Goal: Task Accomplishment & Management: Complete application form

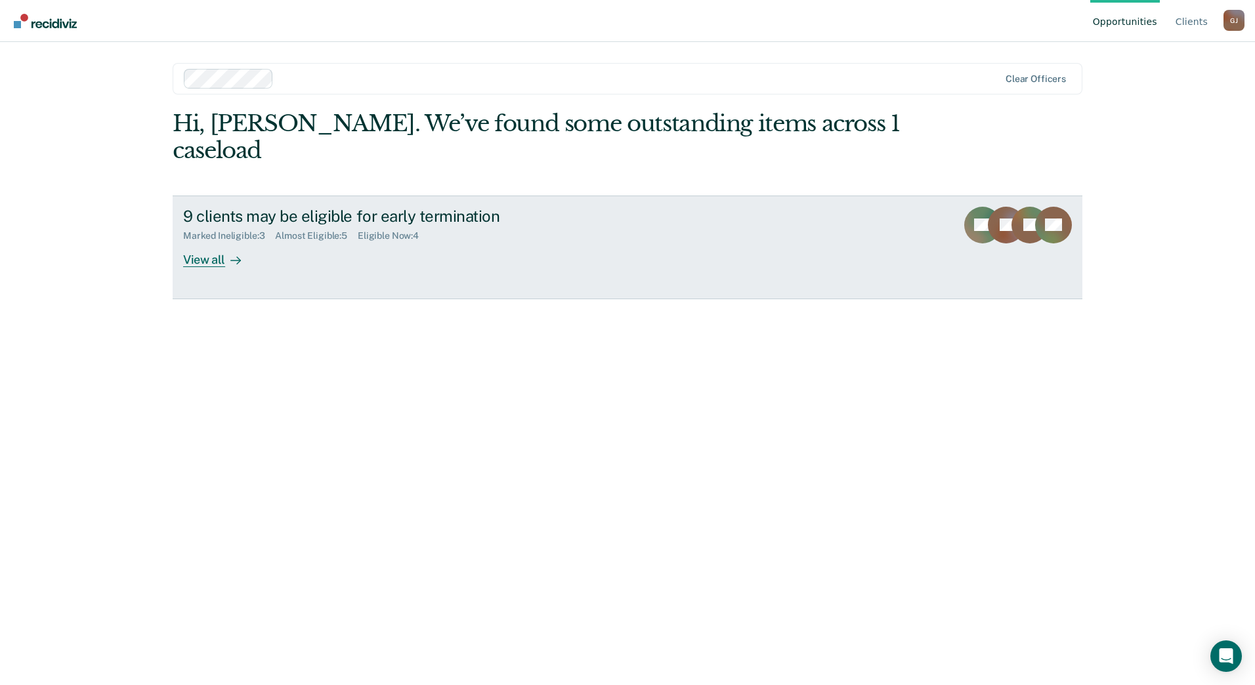
click at [211, 230] on div "Marked Ineligible : 3" at bounding box center [229, 235] width 92 height 11
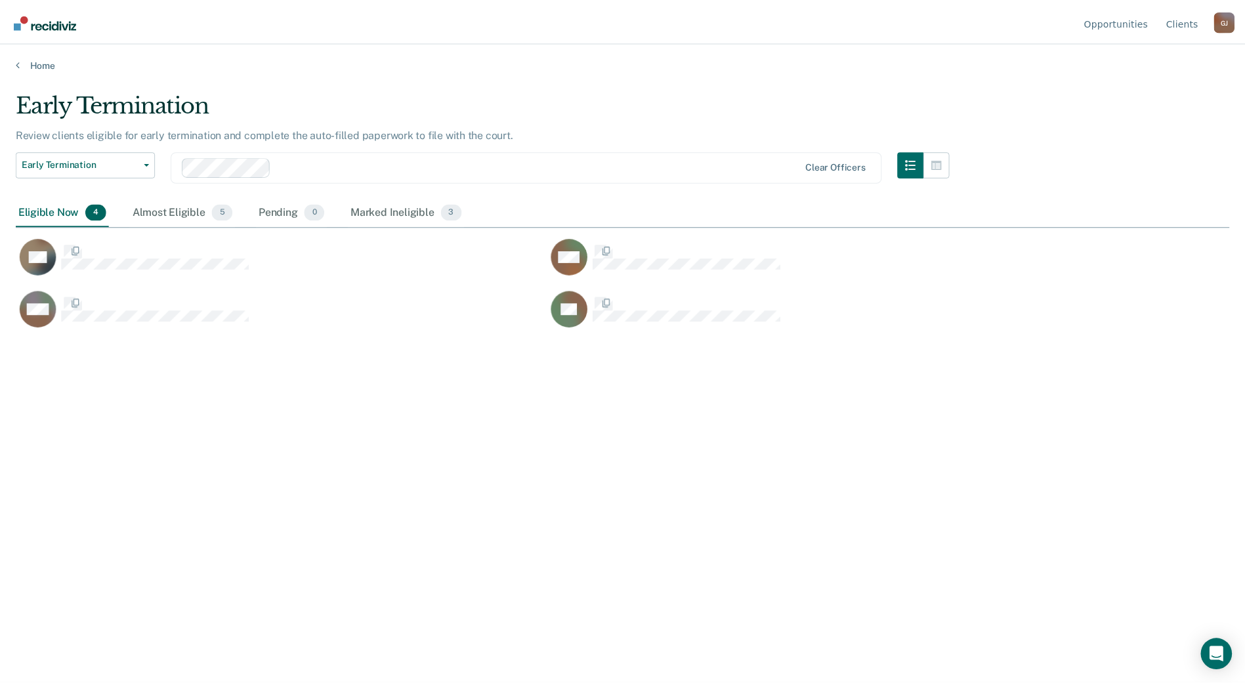
scroll to position [11, 11]
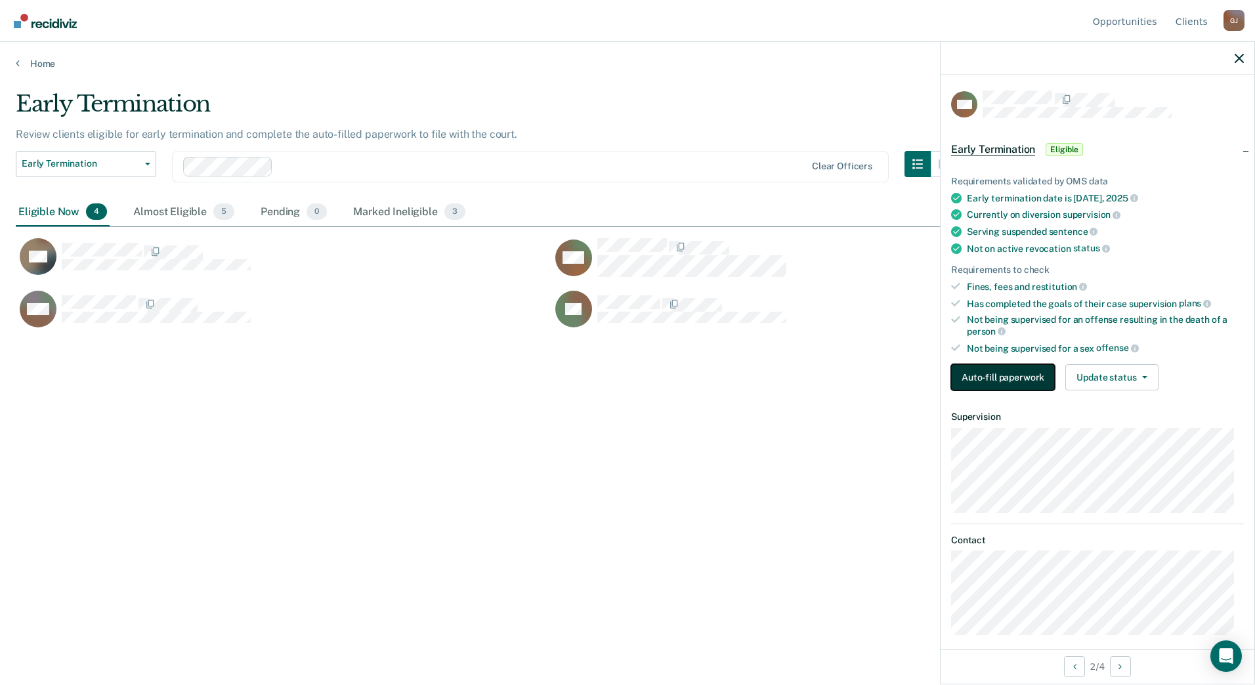
click at [992, 374] on button "Auto-fill paperwork" at bounding box center [1003, 377] width 104 height 26
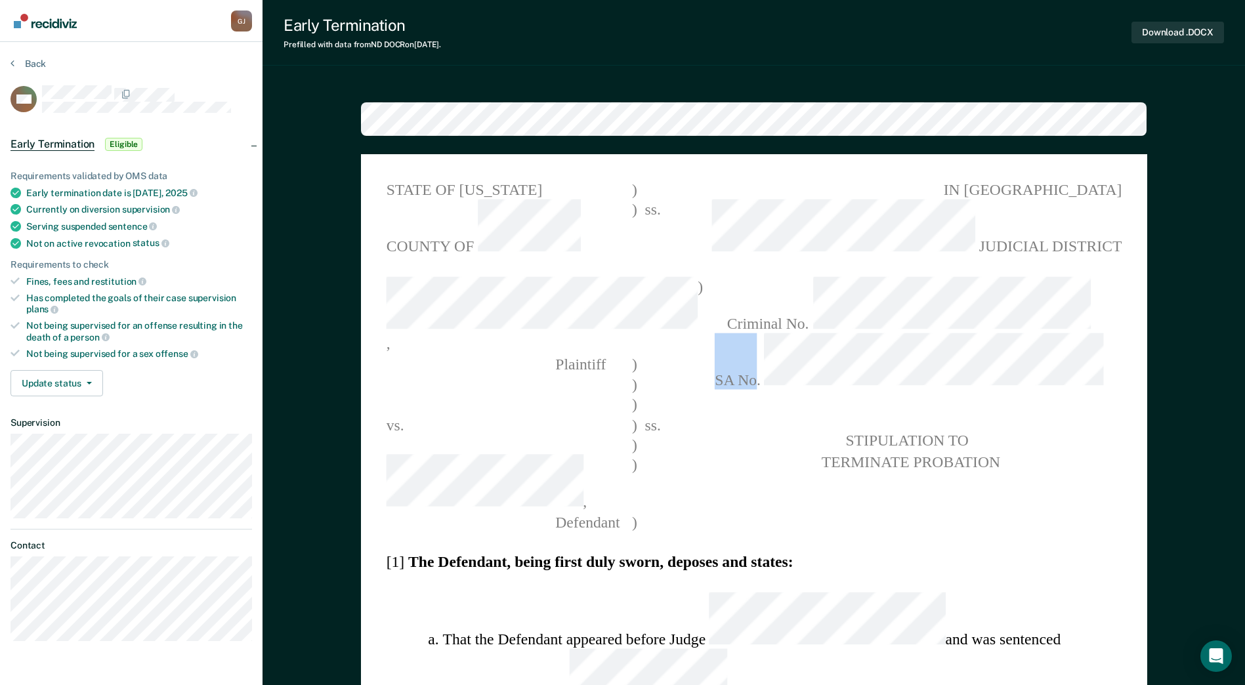
drag, startPoint x: 809, startPoint y: 280, endPoint x: 849, endPoint y: 288, distance: 40.7
click at [849, 334] on span "SA No." at bounding box center [908, 362] width 425 height 57
drag, startPoint x: 849, startPoint y: 288, endPoint x: 871, endPoint y: 319, distance: 38.6
click at [872, 411] on span at bounding box center [908, 421] width 425 height 20
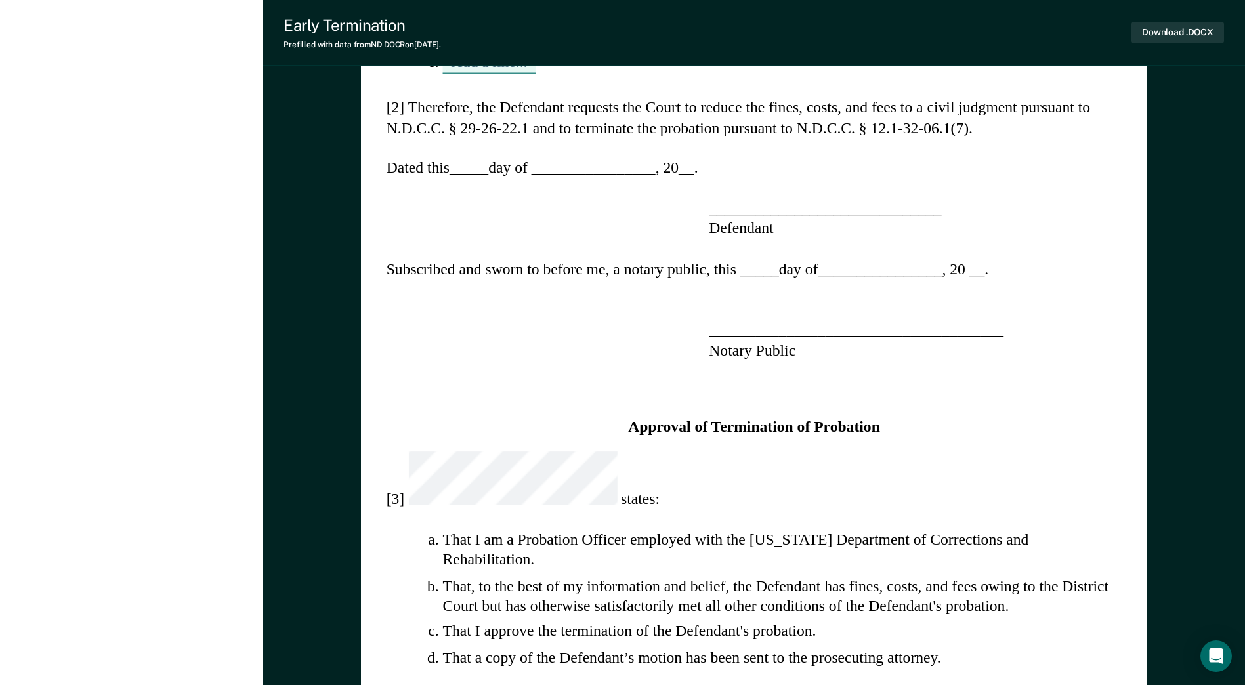
scroll to position [1050, 0]
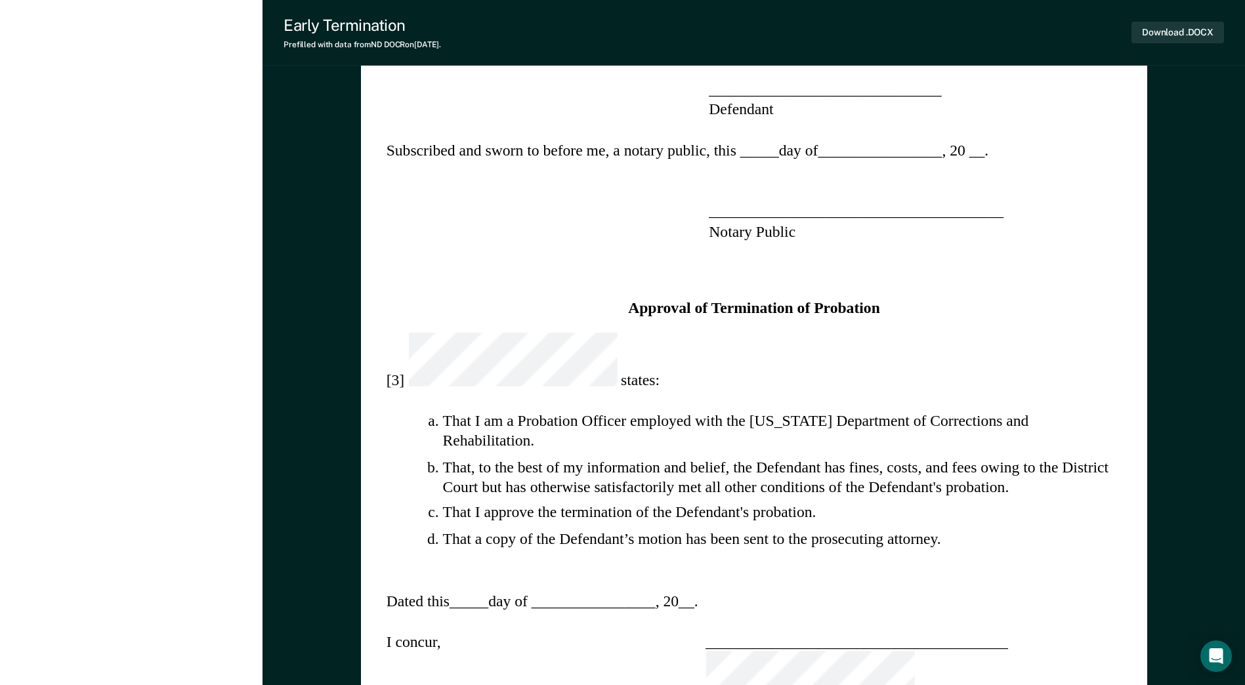
click at [848, 507] on div "STATE OF [US_STATE] ) COUNTY OF ) ss. , ) Plaintiff ) ) ) vs. ) ss. ) , ) [GEOG…" at bounding box center [754, 262] width 786 height 2316
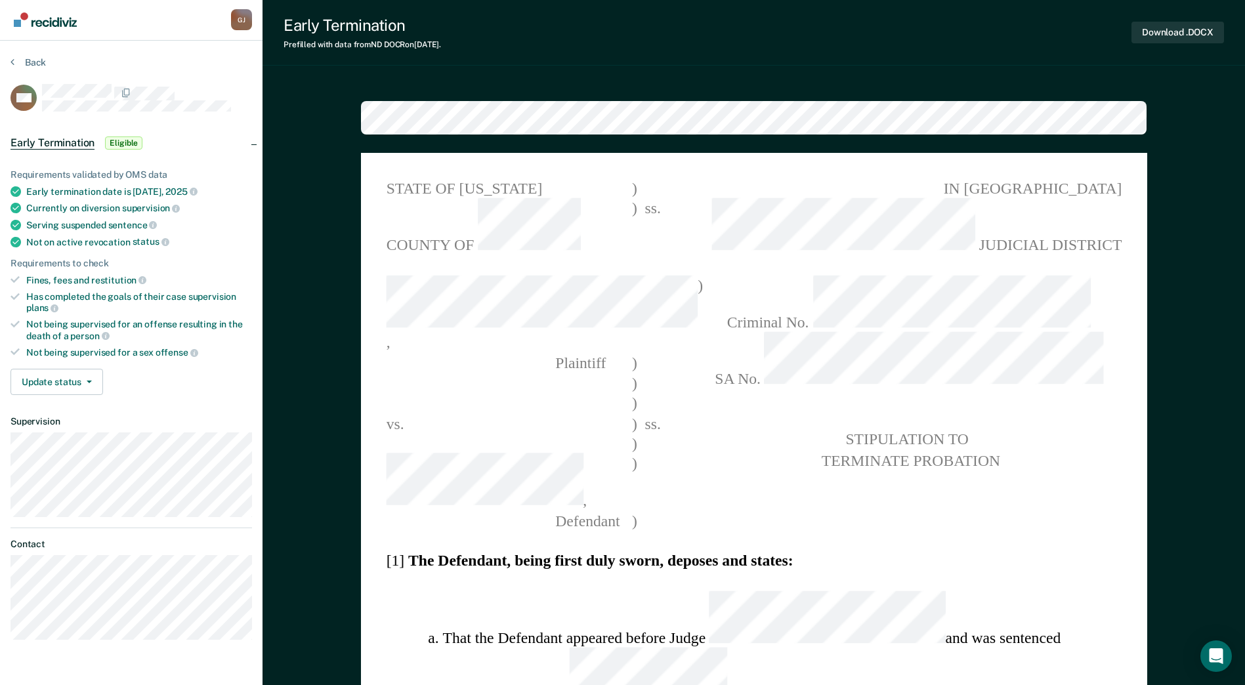
scroll to position [0, 0]
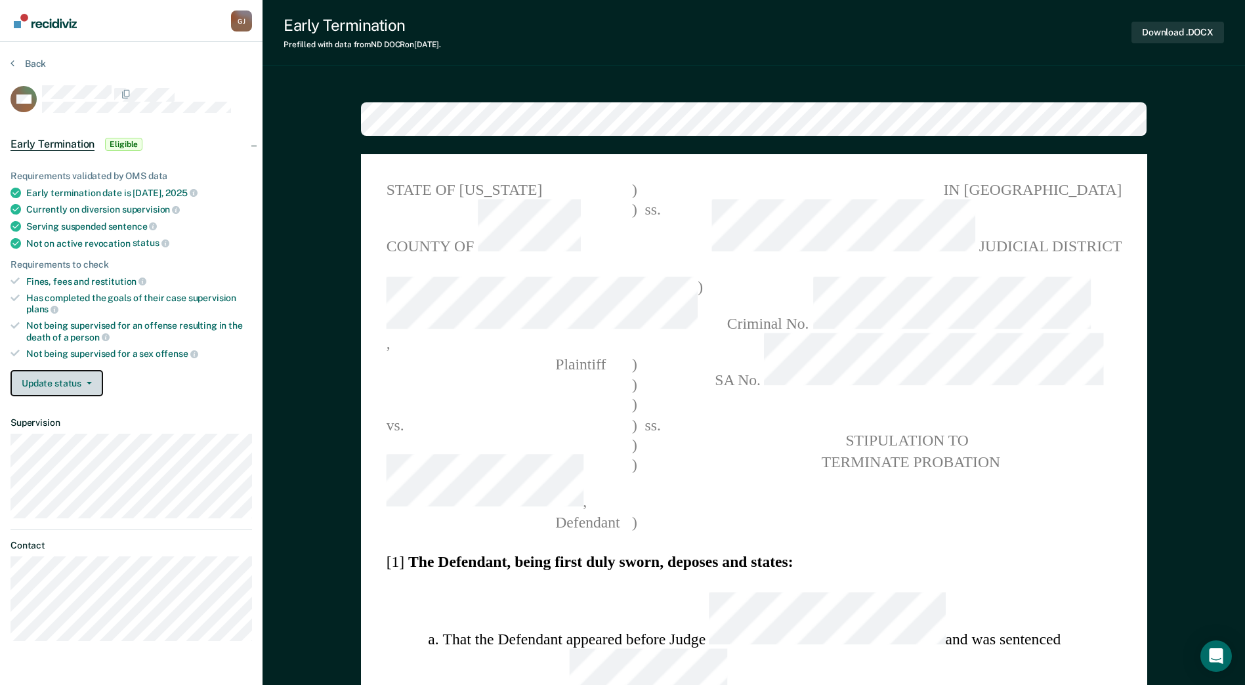
click at [96, 384] on button "Update status" at bounding box center [57, 383] width 93 height 26
click at [166, 386] on div "Update status [PERSON_NAME] Mark Ineligible" at bounding box center [132, 383] width 242 height 26
click at [1010, 334] on span "SA No." at bounding box center [908, 362] width 425 height 57
click at [1067, 411] on span at bounding box center [908, 421] width 425 height 20
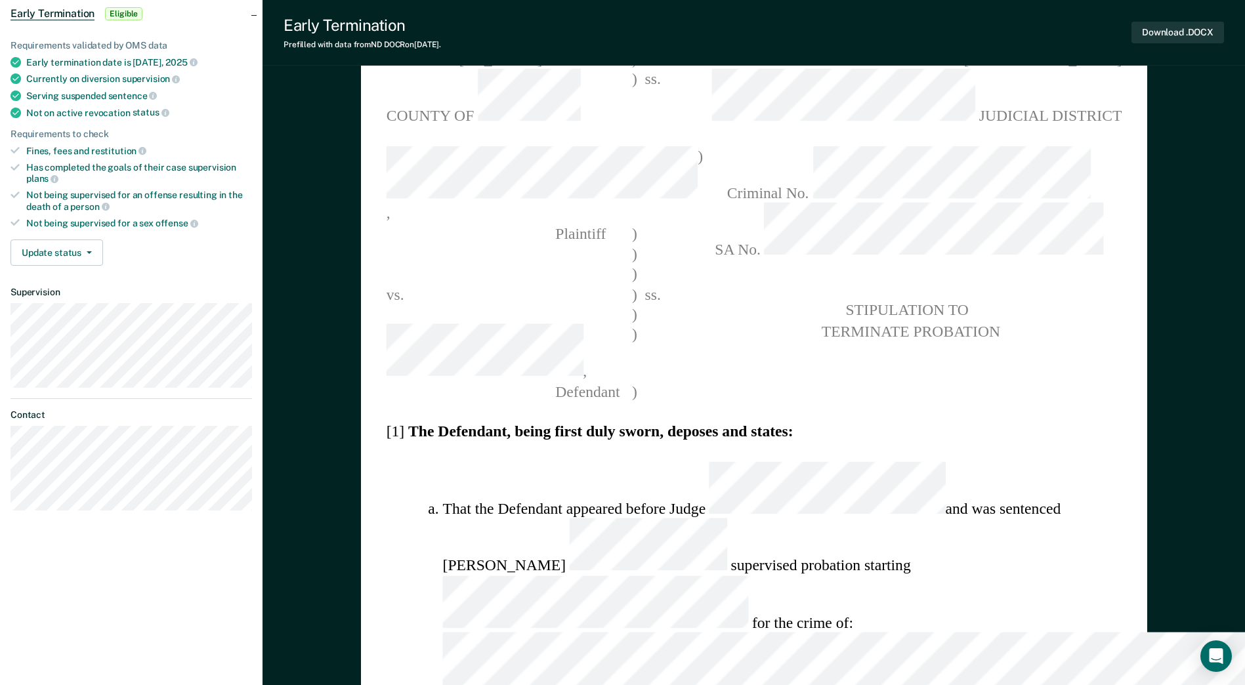
scroll to position [131, 0]
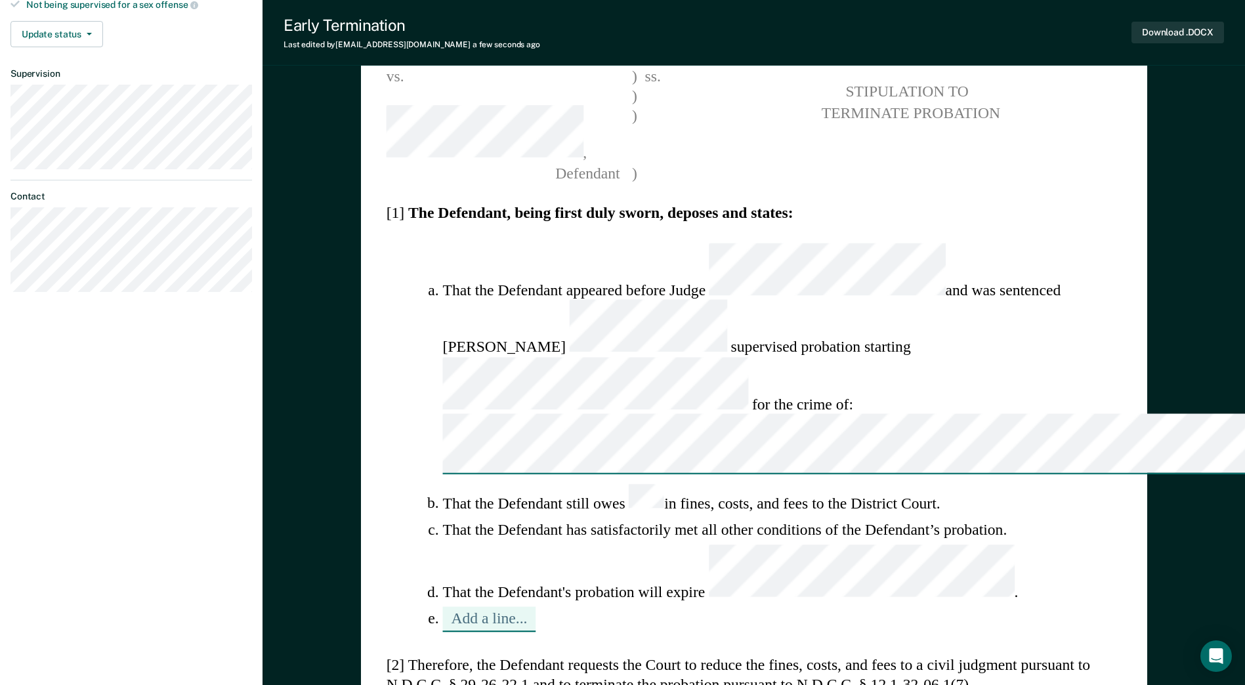
scroll to position [351, 0]
click at [423, 309] on ol "That the Defendant appeared before [PERSON_NAME] and was sentenced to supervise…" at bounding box center [754, 436] width 736 height 389
click at [442, 606] on li "Add a line..." at bounding box center [781, 618] width 679 height 24
drag, startPoint x: 437, startPoint y: 313, endPoint x: 428, endPoint y: 314, distance: 9.2
click at [442, 606] on li "Add a line..." at bounding box center [781, 618] width 679 height 24
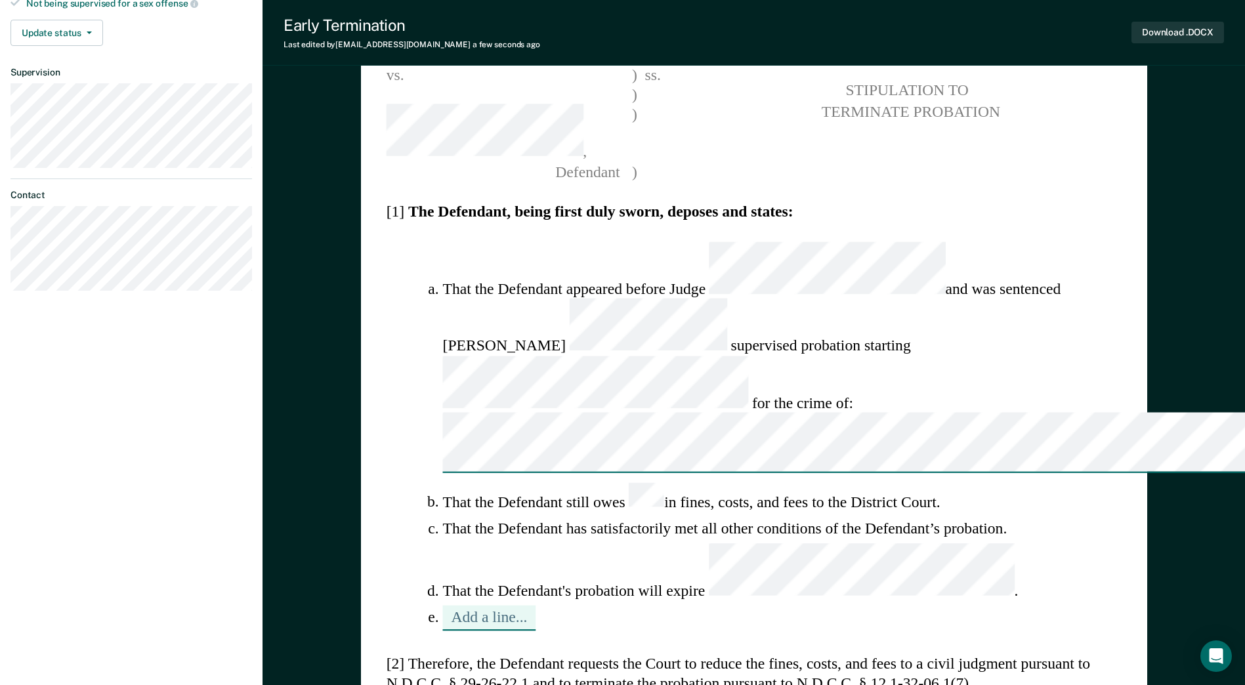
drag, startPoint x: 428, startPoint y: 314, endPoint x: 614, endPoint y: 304, distance: 186.7
click at [614, 606] on li "Add a line..." at bounding box center [781, 618] width 679 height 24
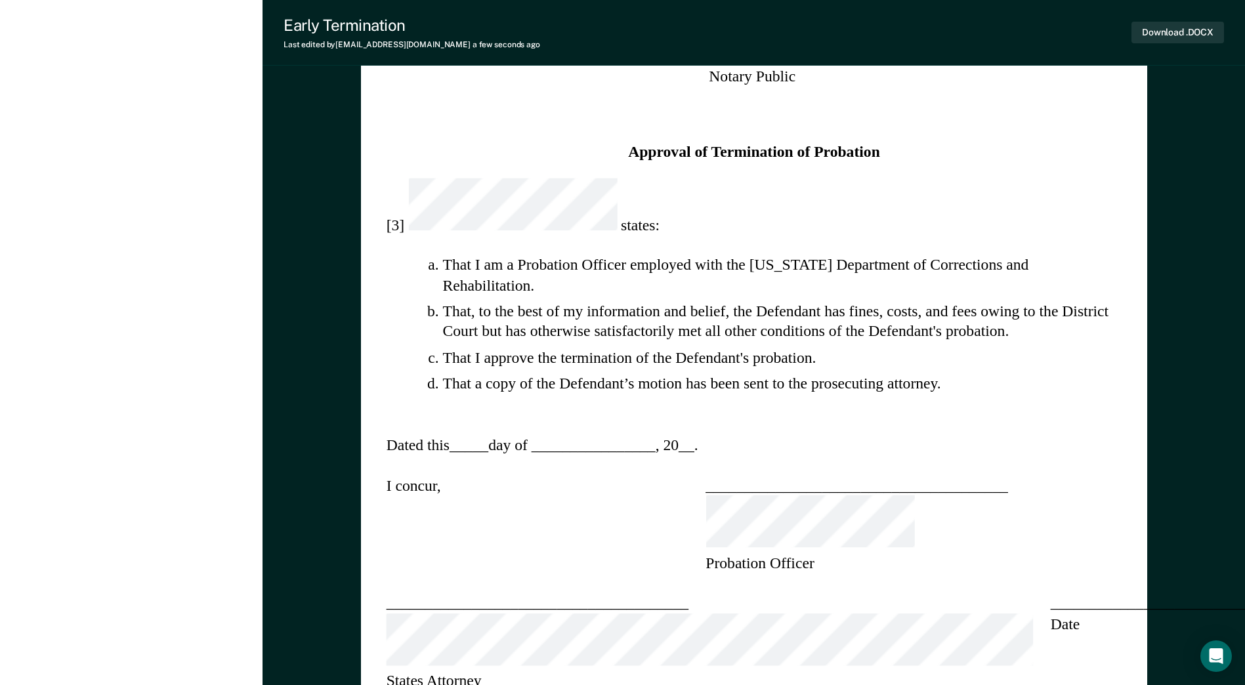
scroll to position [1204, 0]
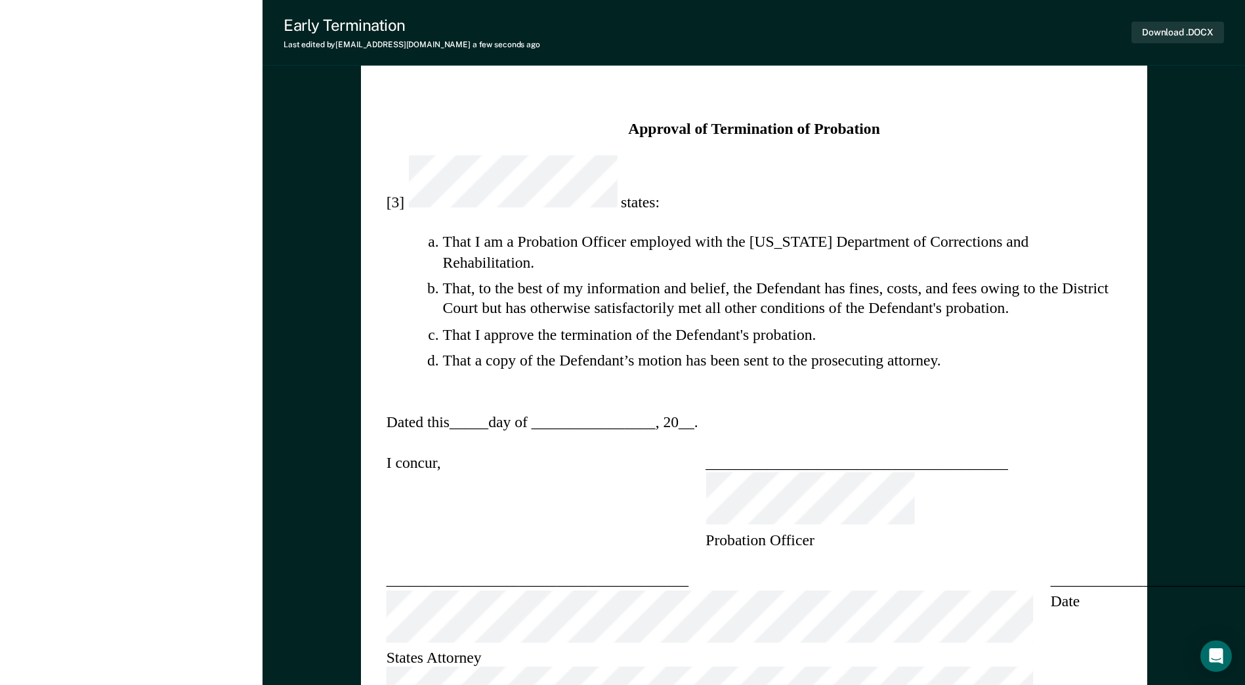
click at [1050, 570] on section "__________________________ Date" at bounding box center [1151, 618] width 202 height 97
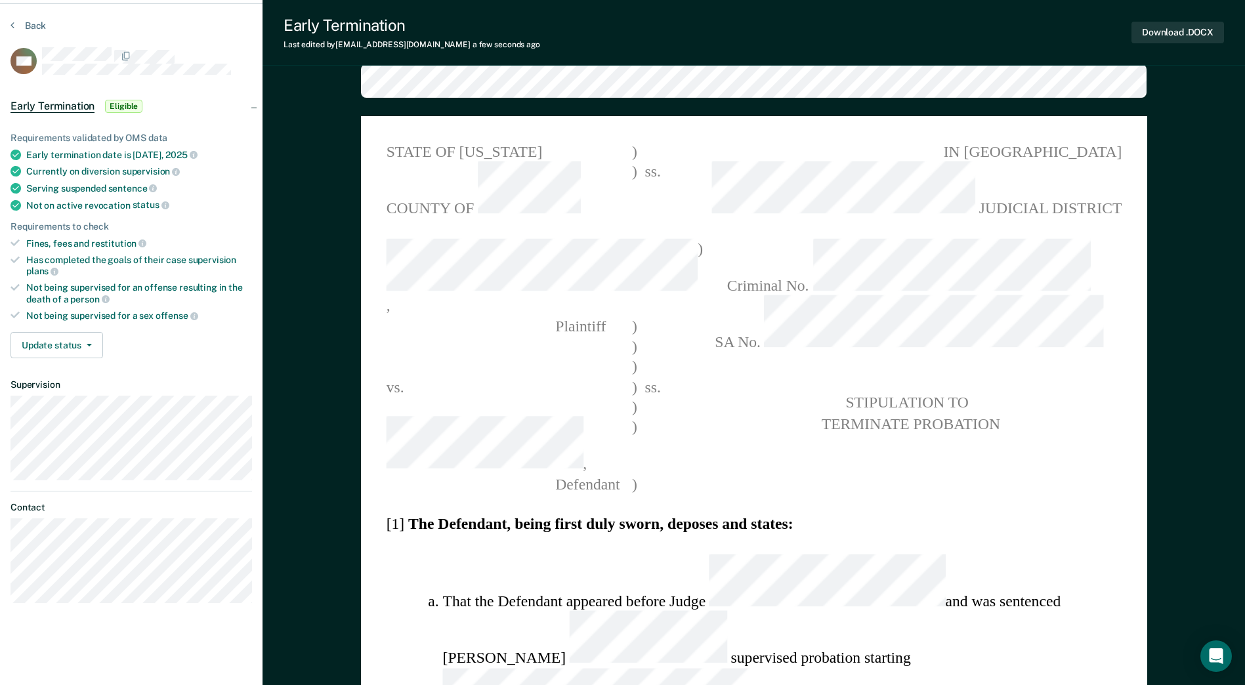
scroll to position [0, 0]
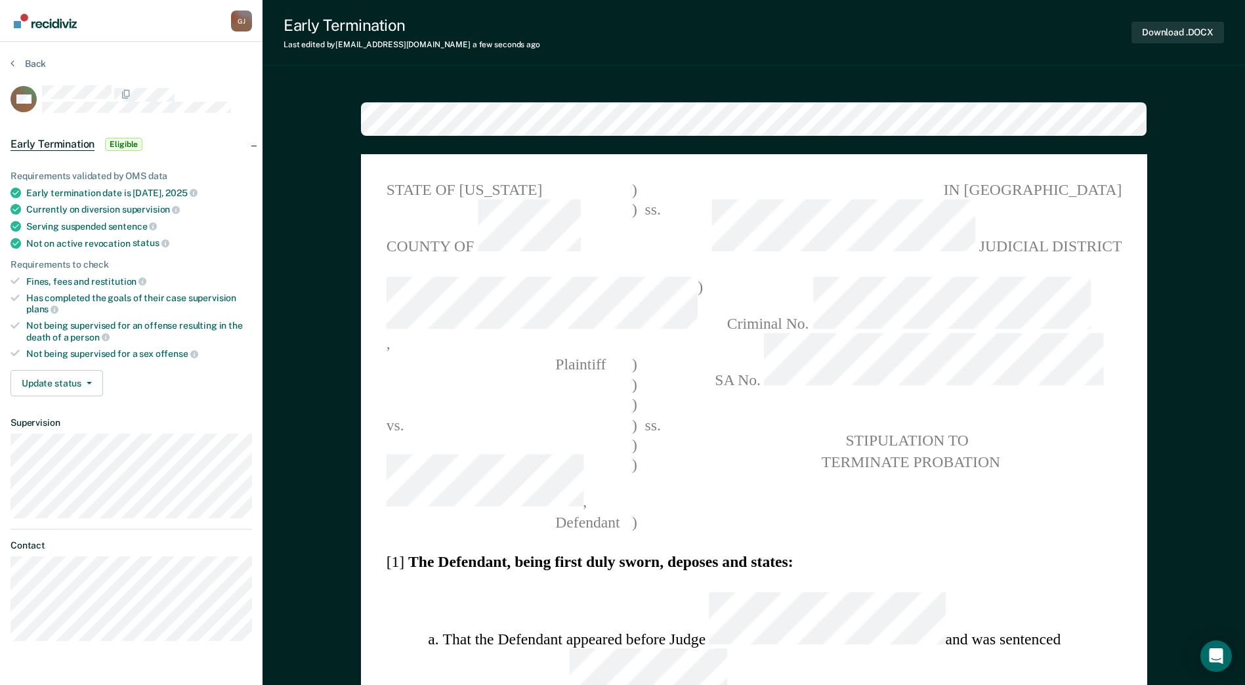
click at [775, 334] on span "SA No." at bounding box center [908, 362] width 425 height 57
drag, startPoint x: 803, startPoint y: 280, endPoint x: 1073, endPoint y: 290, distance: 269.3
click at [1073, 334] on span "SA No." at bounding box center [908, 362] width 425 height 57
click at [1026, 431] on pre "STIPULATION TO TERMINATE PROBATION" at bounding box center [908, 451] width 425 height 40
click at [1147, 31] on button "Download .DOCX" at bounding box center [1178, 33] width 93 height 22
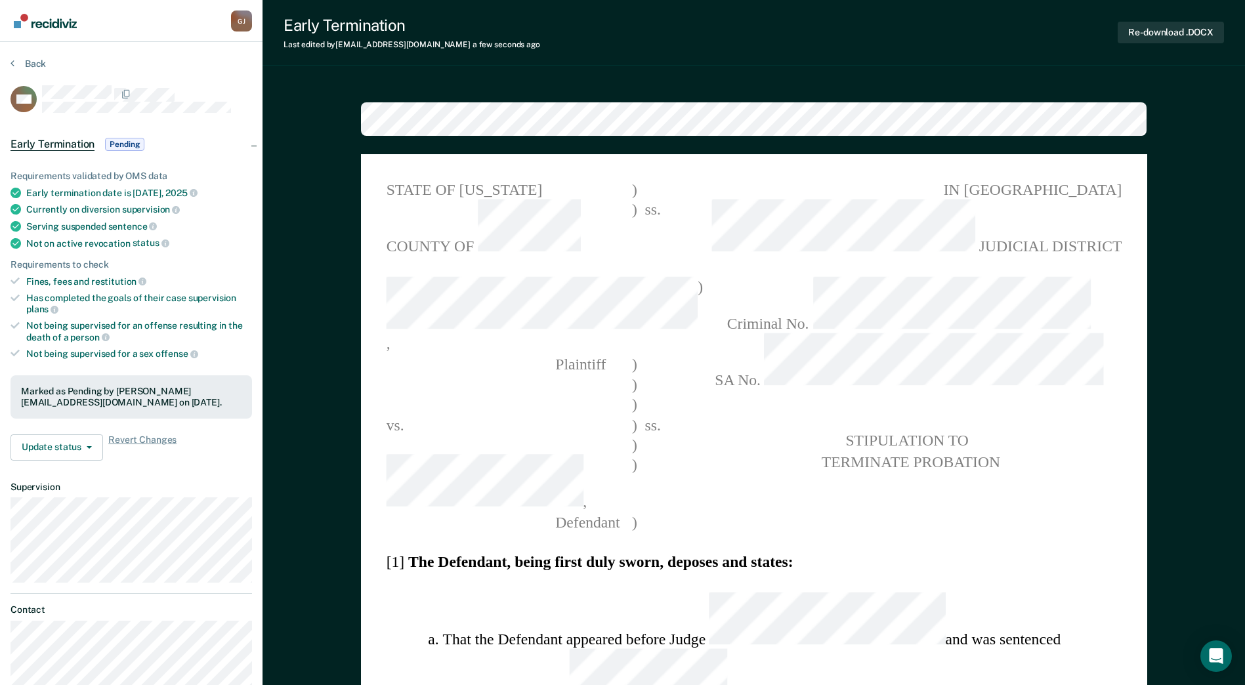
click at [621, 60] on div "Early Termination Last edited by [PERSON_NAME][EMAIL_ADDRESS][DOMAIN_NAME] a fe…" at bounding box center [754, 33] width 983 height 66
click at [97, 446] on button "Update status" at bounding box center [57, 448] width 93 height 26
click at [166, 468] on div "Requirements validated by OMS data Early termination date is [DATE] Currently o…" at bounding box center [131, 311] width 263 height 322
click at [22, 61] on button "Back" at bounding box center [28, 64] width 35 height 12
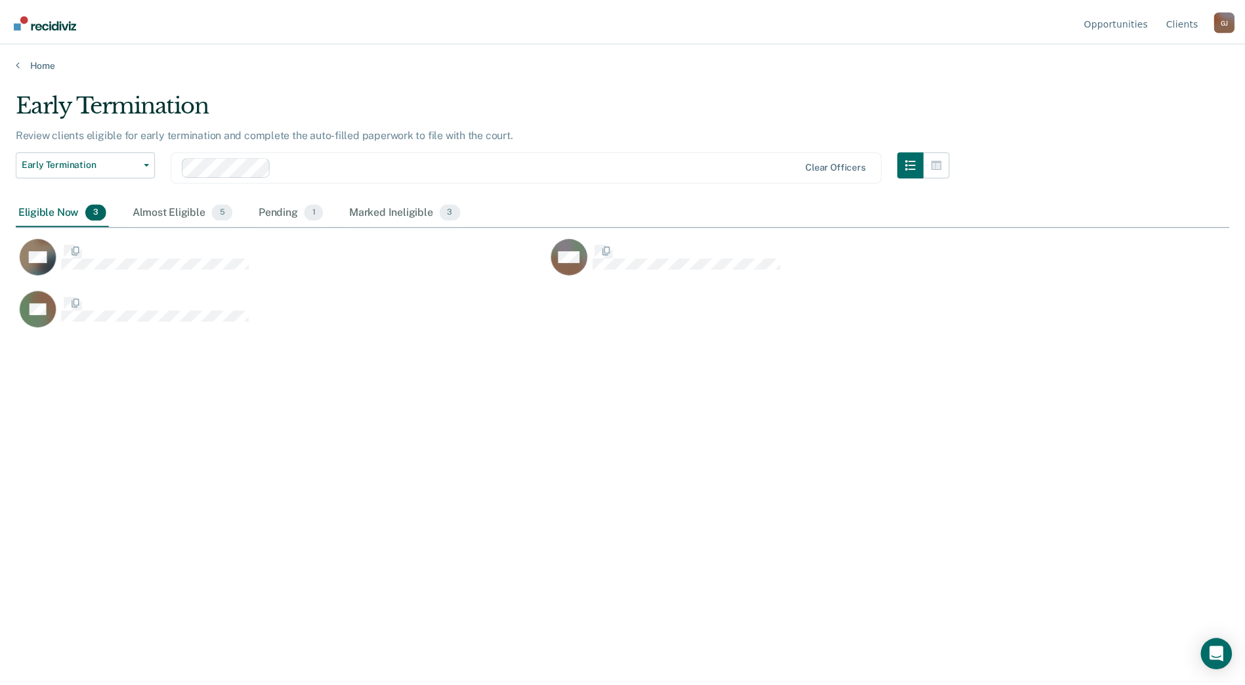
scroll to position [486, 1214]
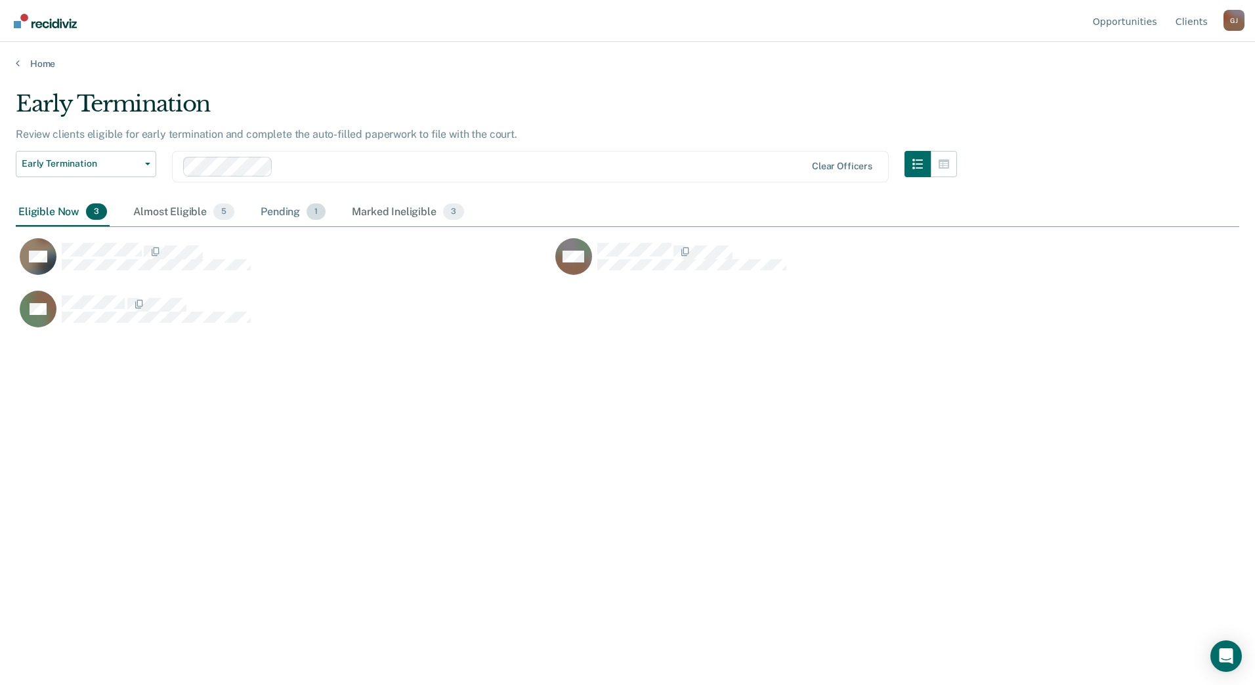
click at [265, 215] on div "Pending 1" at bounding box center [293, 212] width 70 height 29
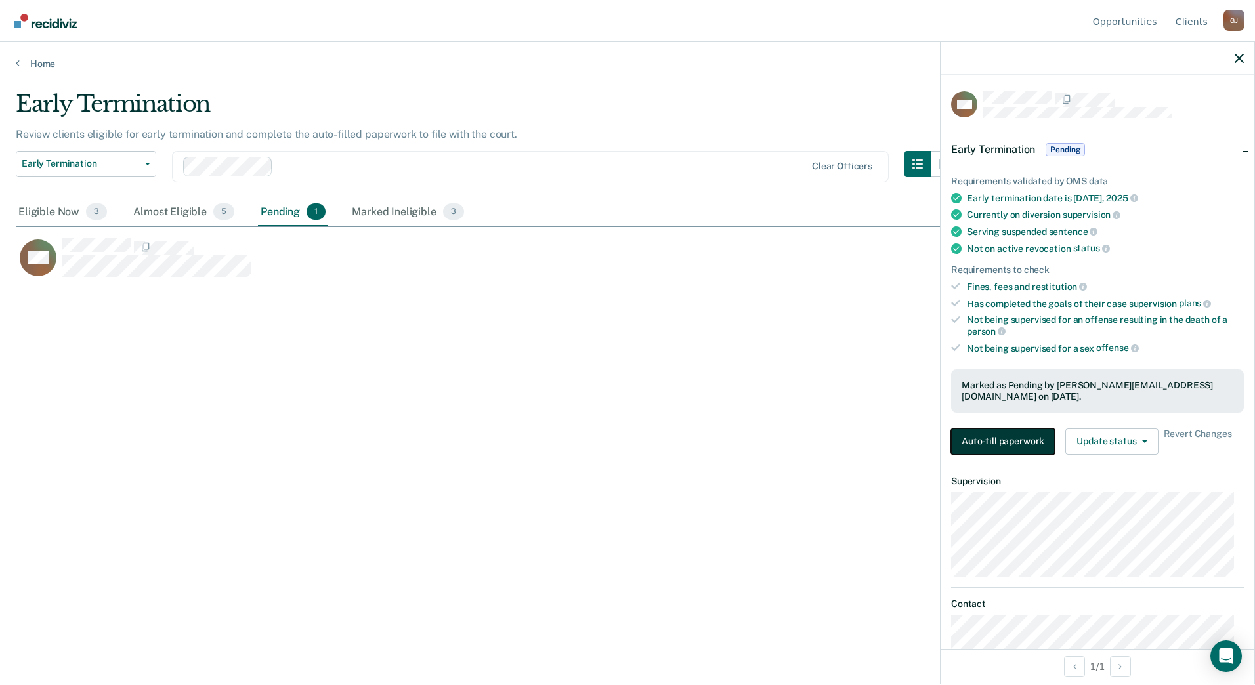
click at [1004, 431] on button "Auto-fill paperwork" at bounding box center [1003, 442] width 104 height 26
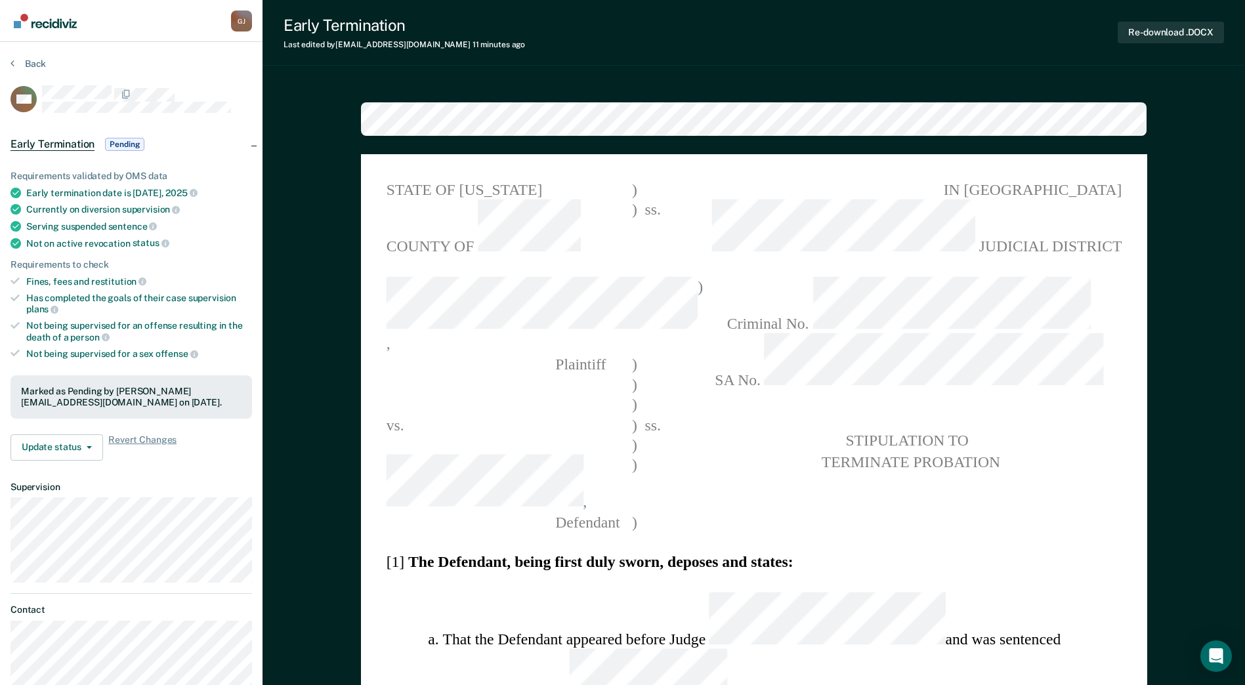
type textarea "x"
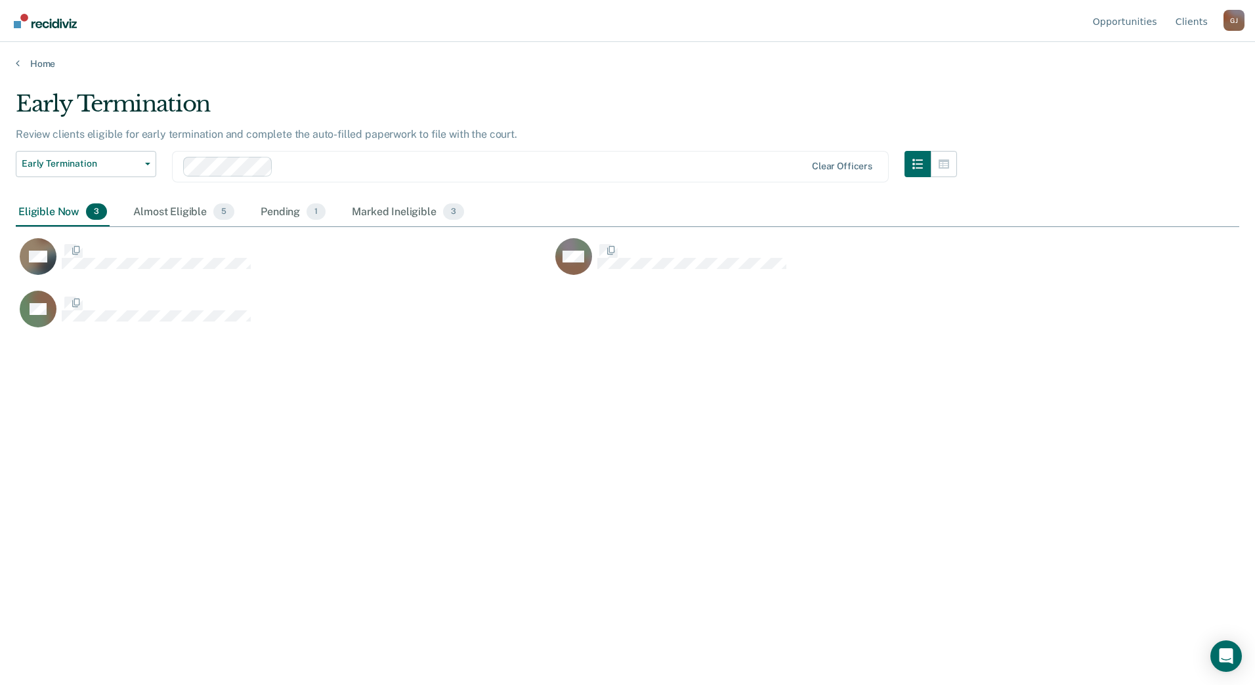
scroll to position [486, 1214]
